Goal: Information Seeking & Learning: Learn about a topic

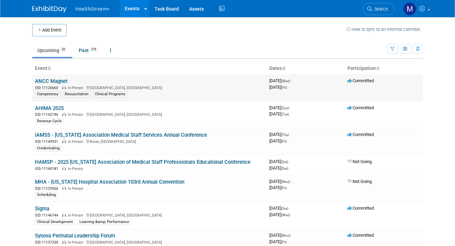
click at [55, 80] on link "ANCC Magnet" at bounding box center [51, 81] width 33 height 6
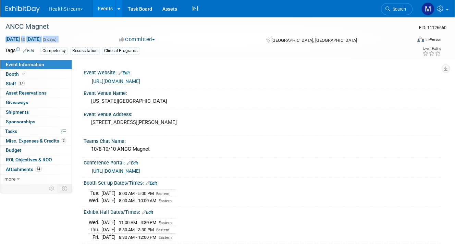
drag, startPoint x: 1, startPoint y: 39, endPoint x: 120, endPoint y: 42, distance: 119.2
click at [120, 42] on div "Oct 8, 2025 to Oct 10, 2025 (3 days) Oct 8, 2025 to Oct 10, 2025 Committed Comm…" at bounding box center [223, 41] width 446 height 10
click at [78, 28] on div "ANCC Magnet" at bounding box center [203, 27] width 401 height 12
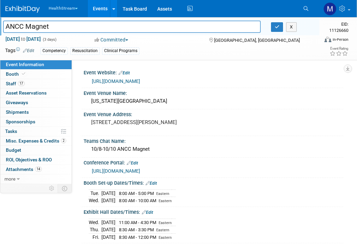
click at [164, 42] on div "Committed Committed Considering Not Going Cancelled - No Resched Cancelled - Pe…" at bounding box center [145, 39] width 106 height 7
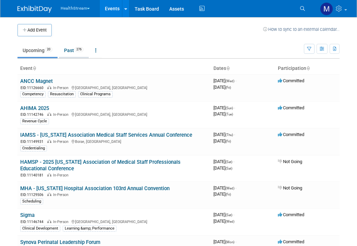
click at [71, 52] on link "Past 276" at bounding box center [74, 50] width 30 height 13
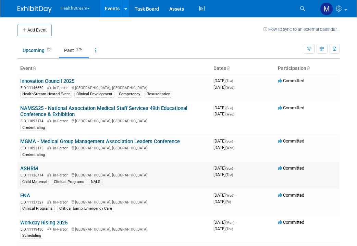
click at [36, 169] on link "ASHRM" at bounding box center [29, 168] width 18 height 6
